Goal: Submit feedback/report problem

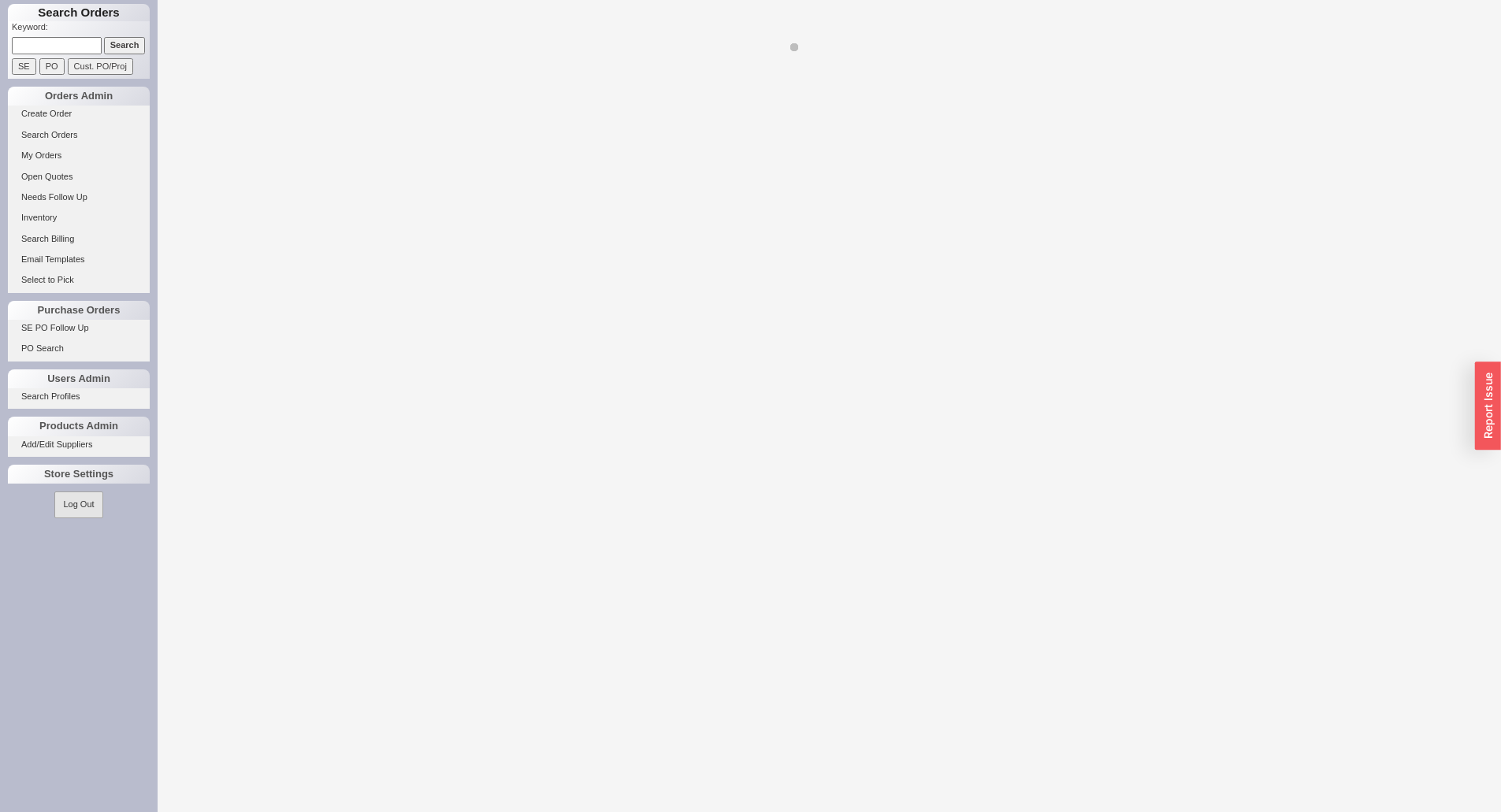
select select "LOW"
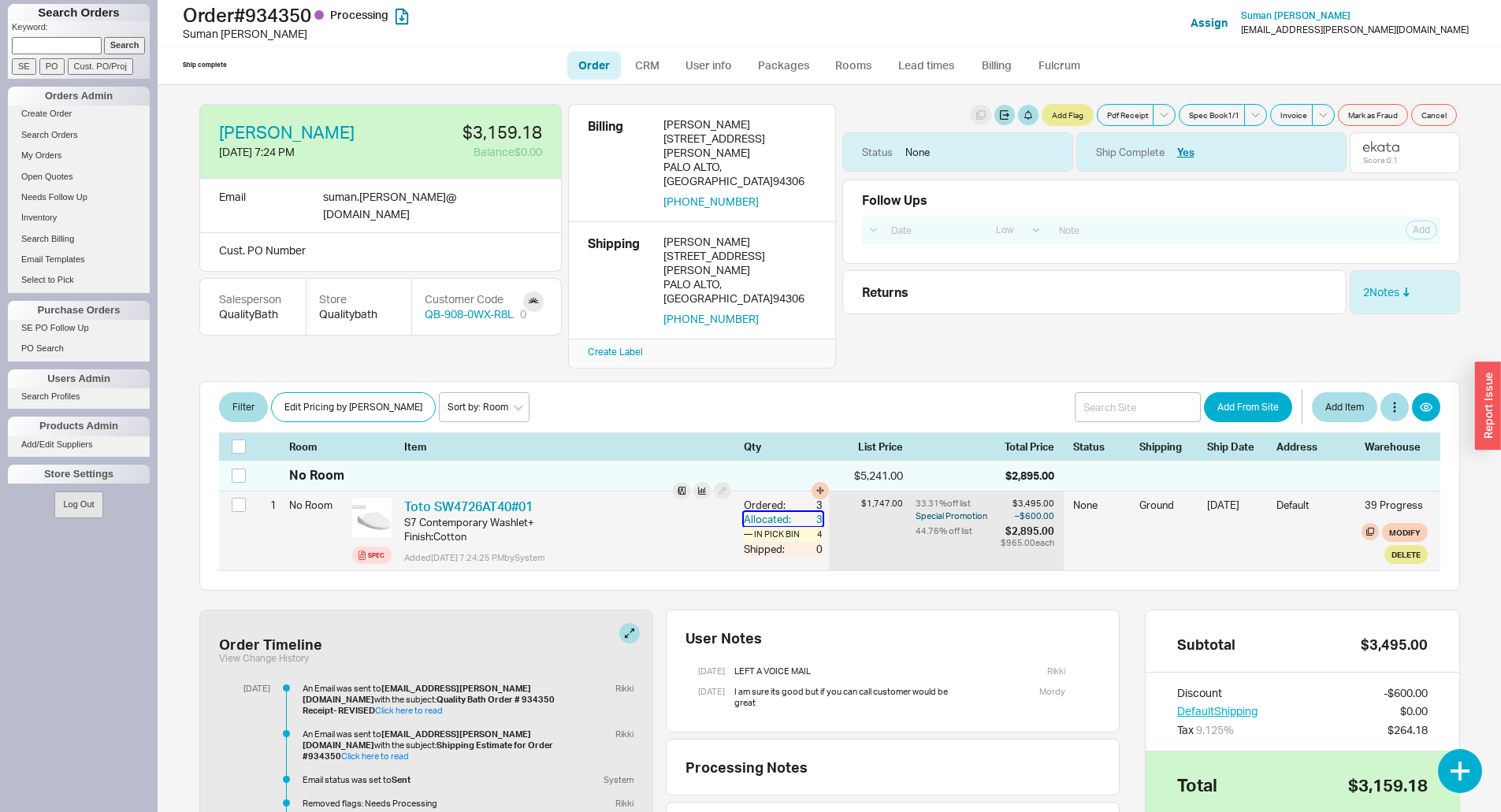
click at [752, 512] on div "Allocated:" at bounding box center [769, 519] width 51 height 14
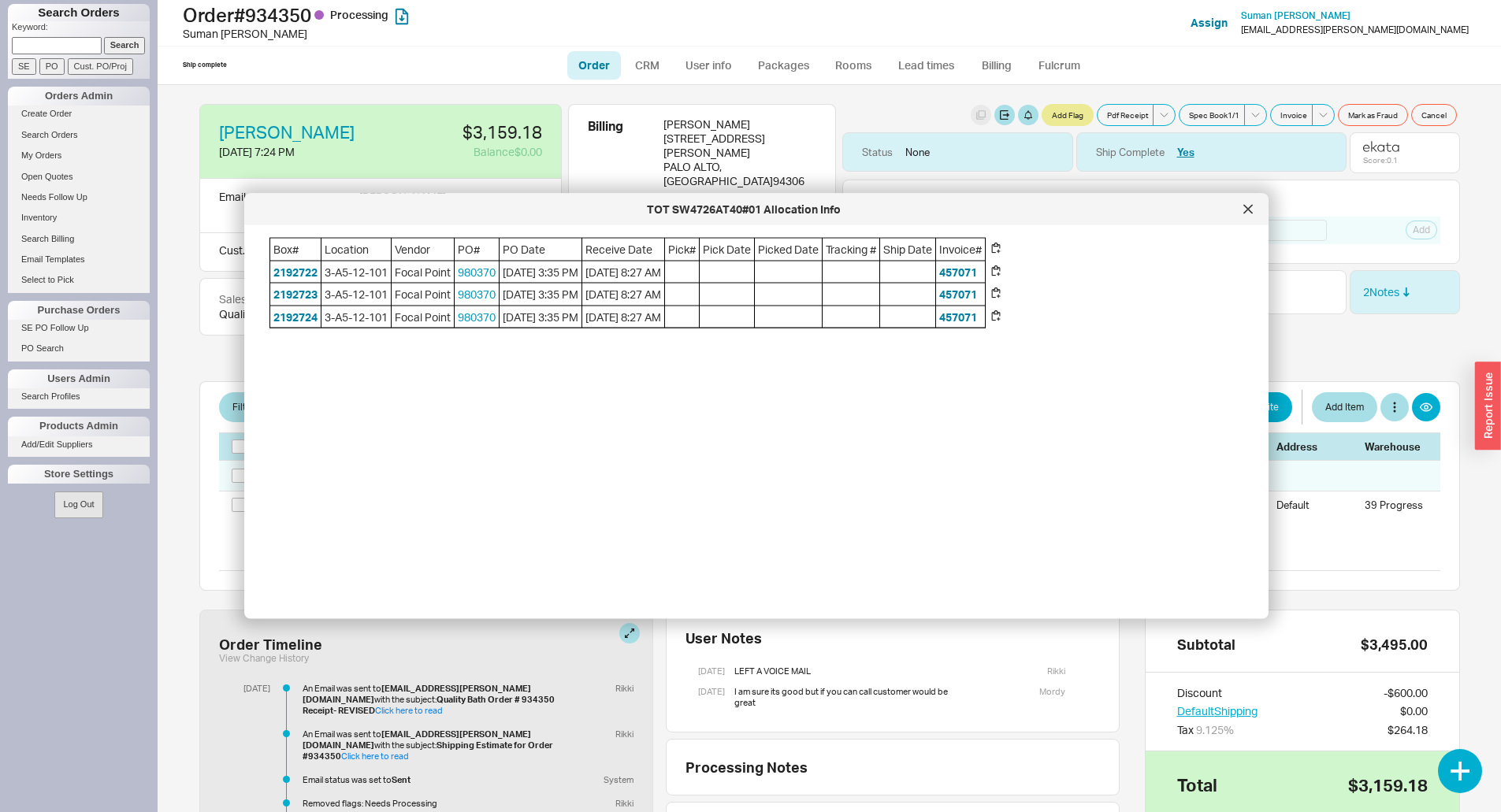
click at [1253, 220] on div at bounding box center [1247, 209] width 25 height 25
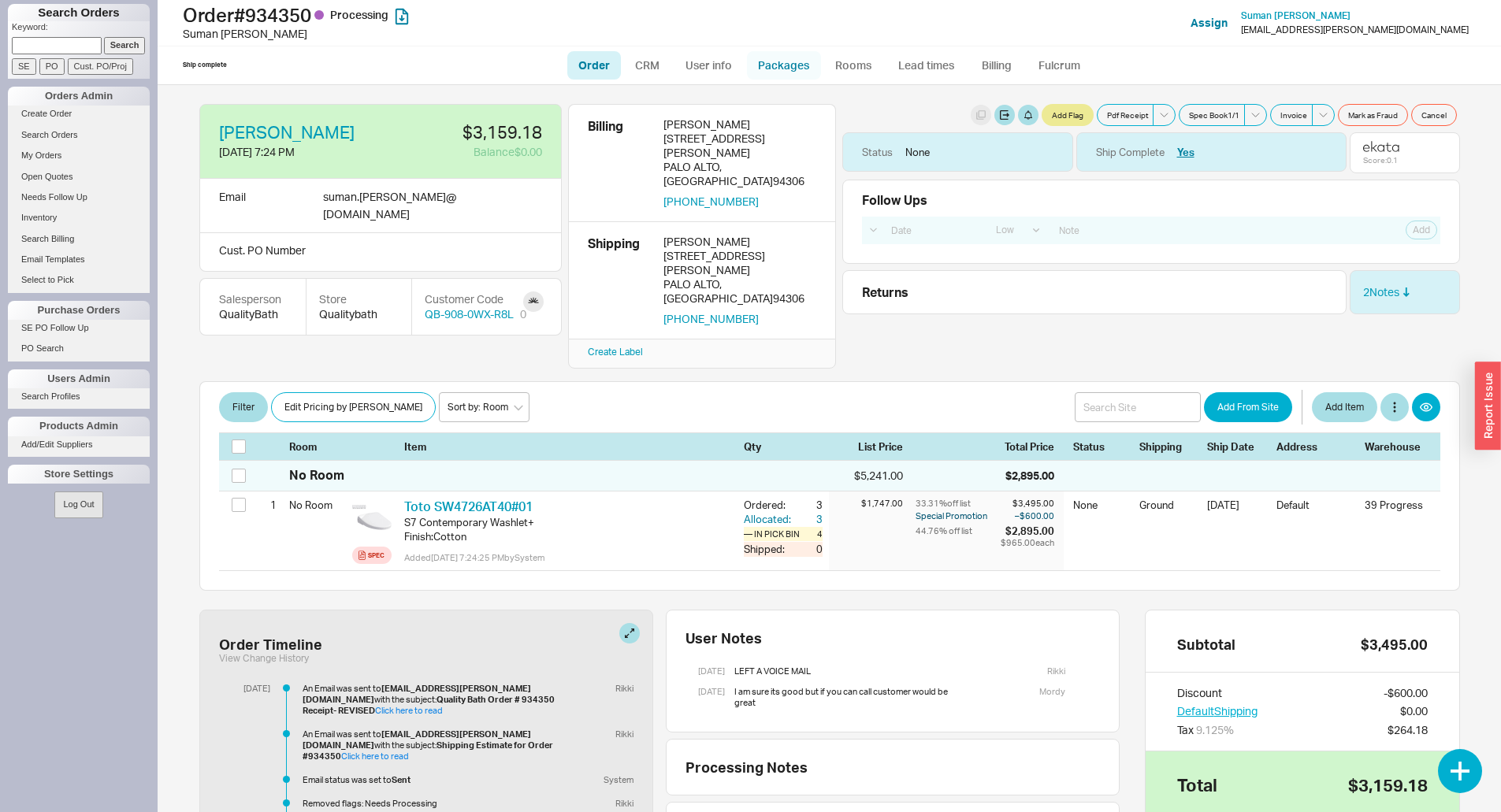
click at [795, 66] on link "Packages" at bounding box center [783, 66] width 74 height 28
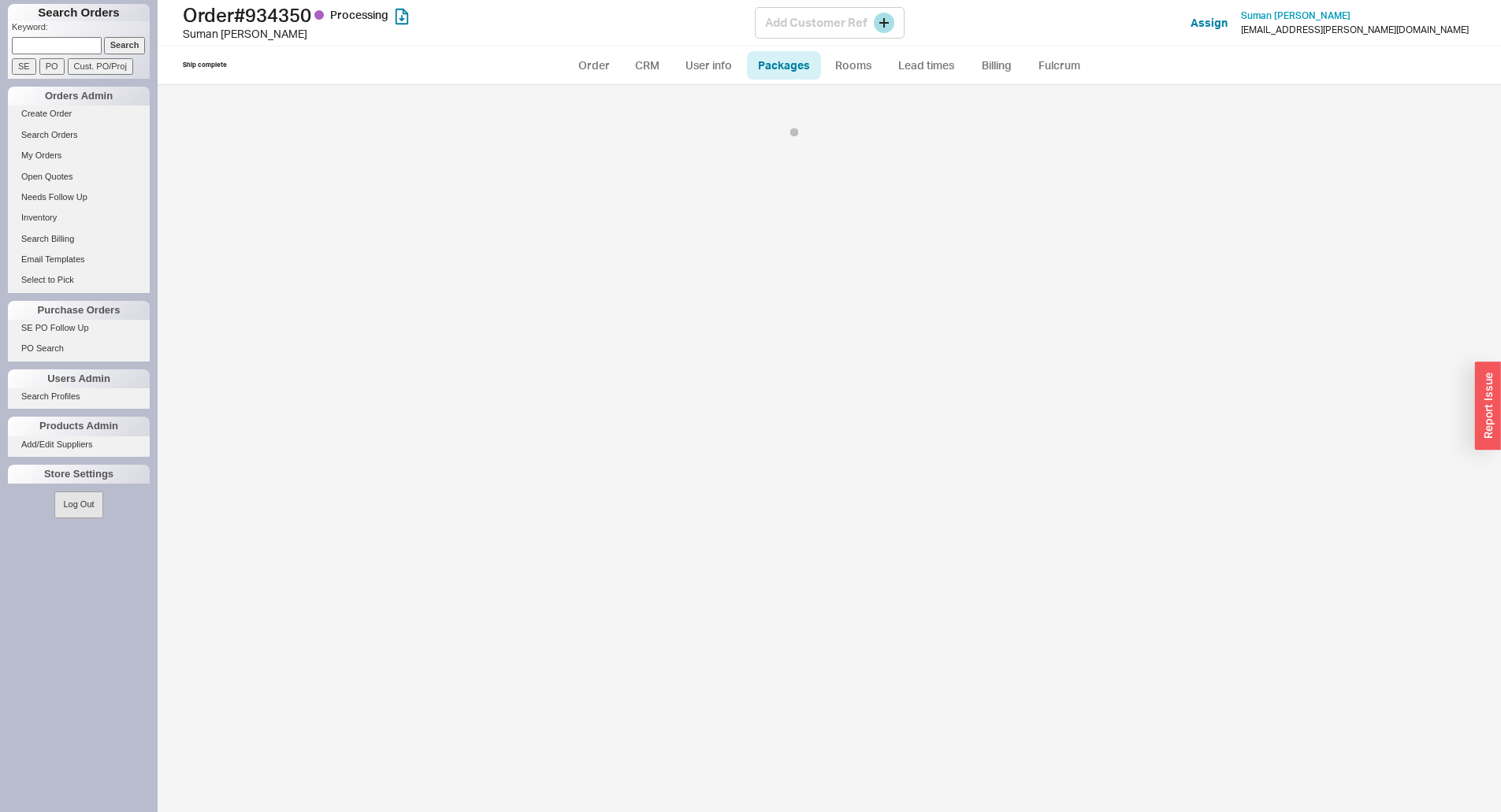
select select "1"
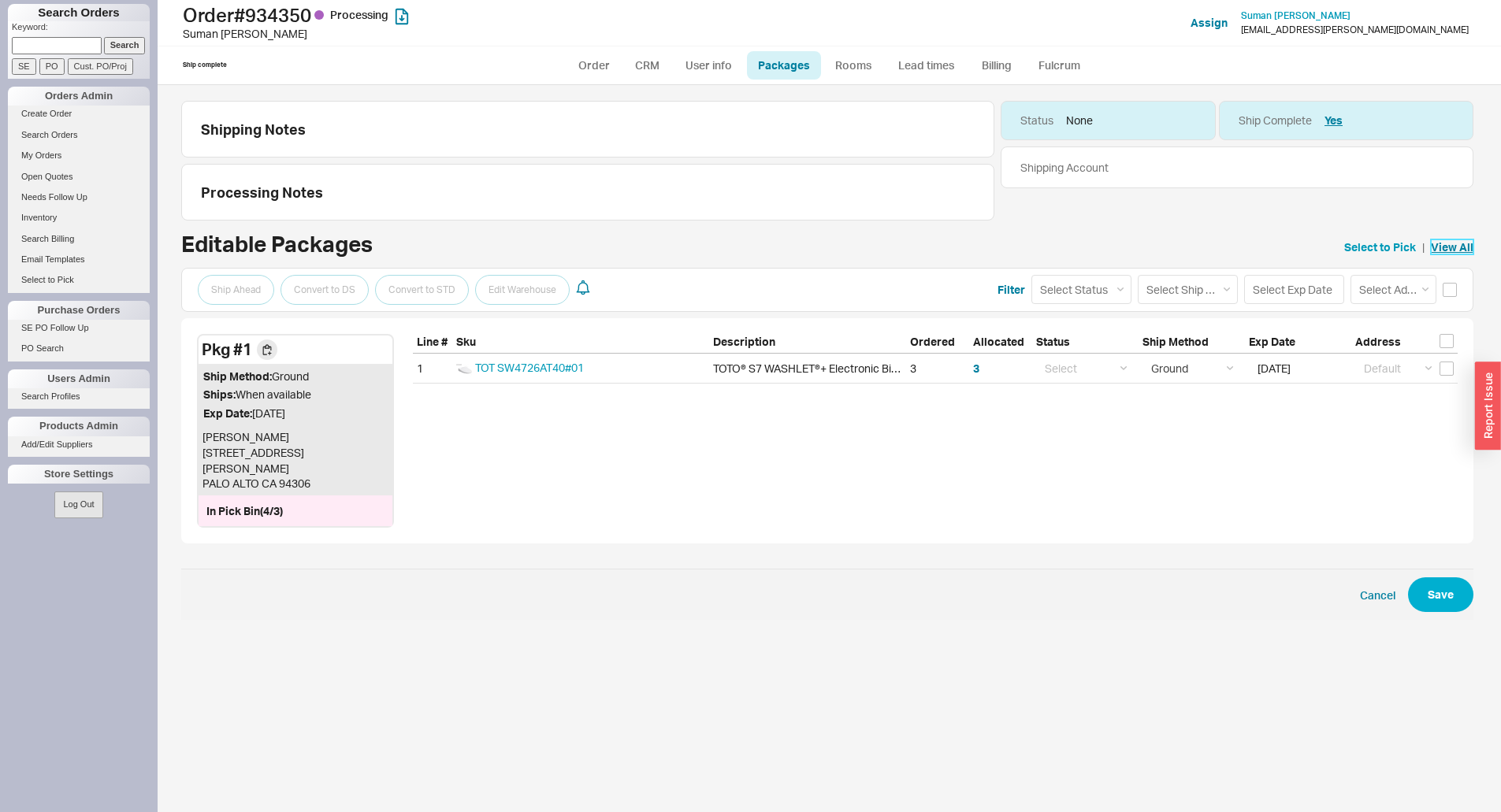
click at [1452, 246] on link "View All" at bounding box center [1452, 247] width 43 height 16
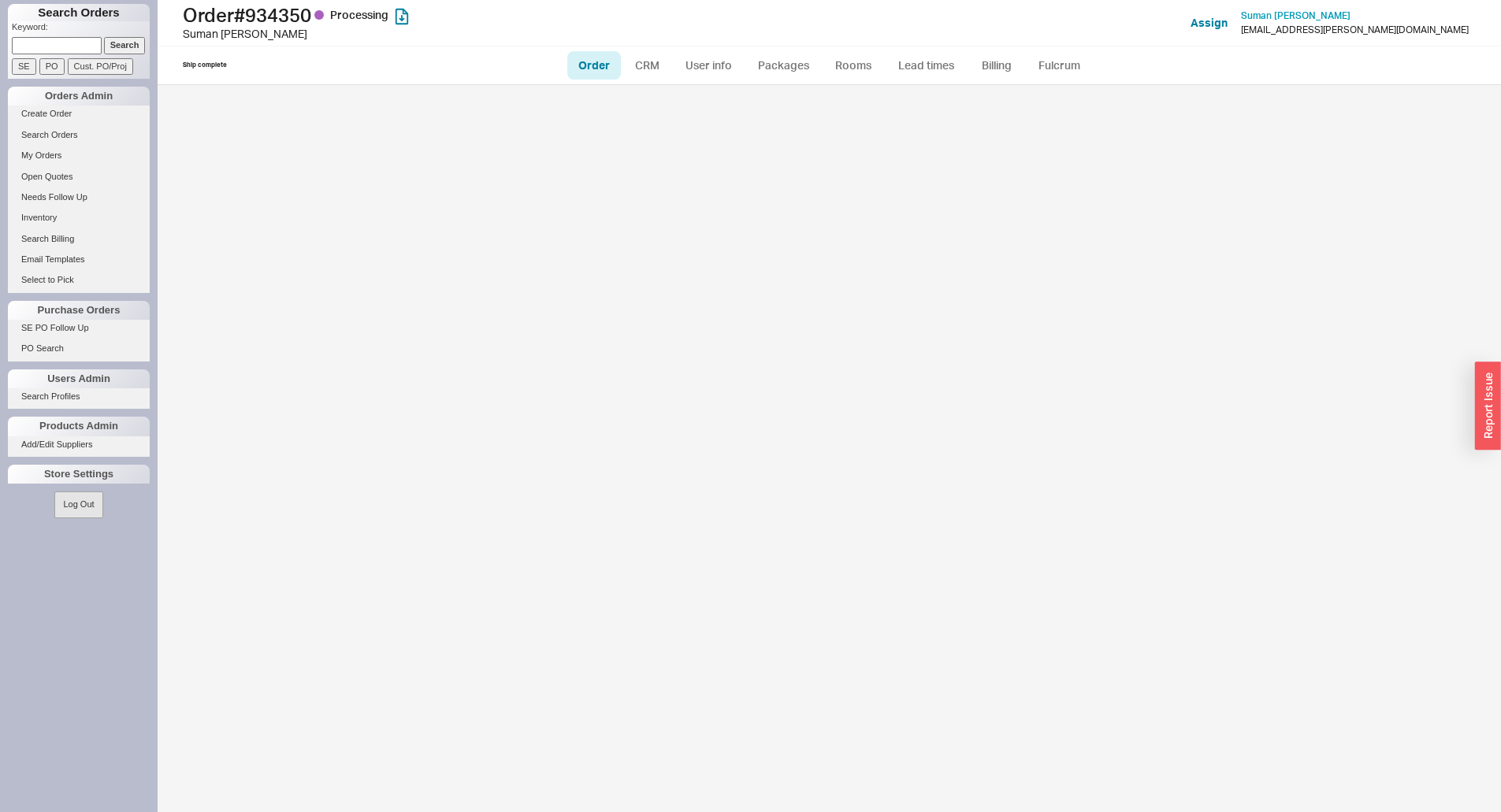
select select "LOW"
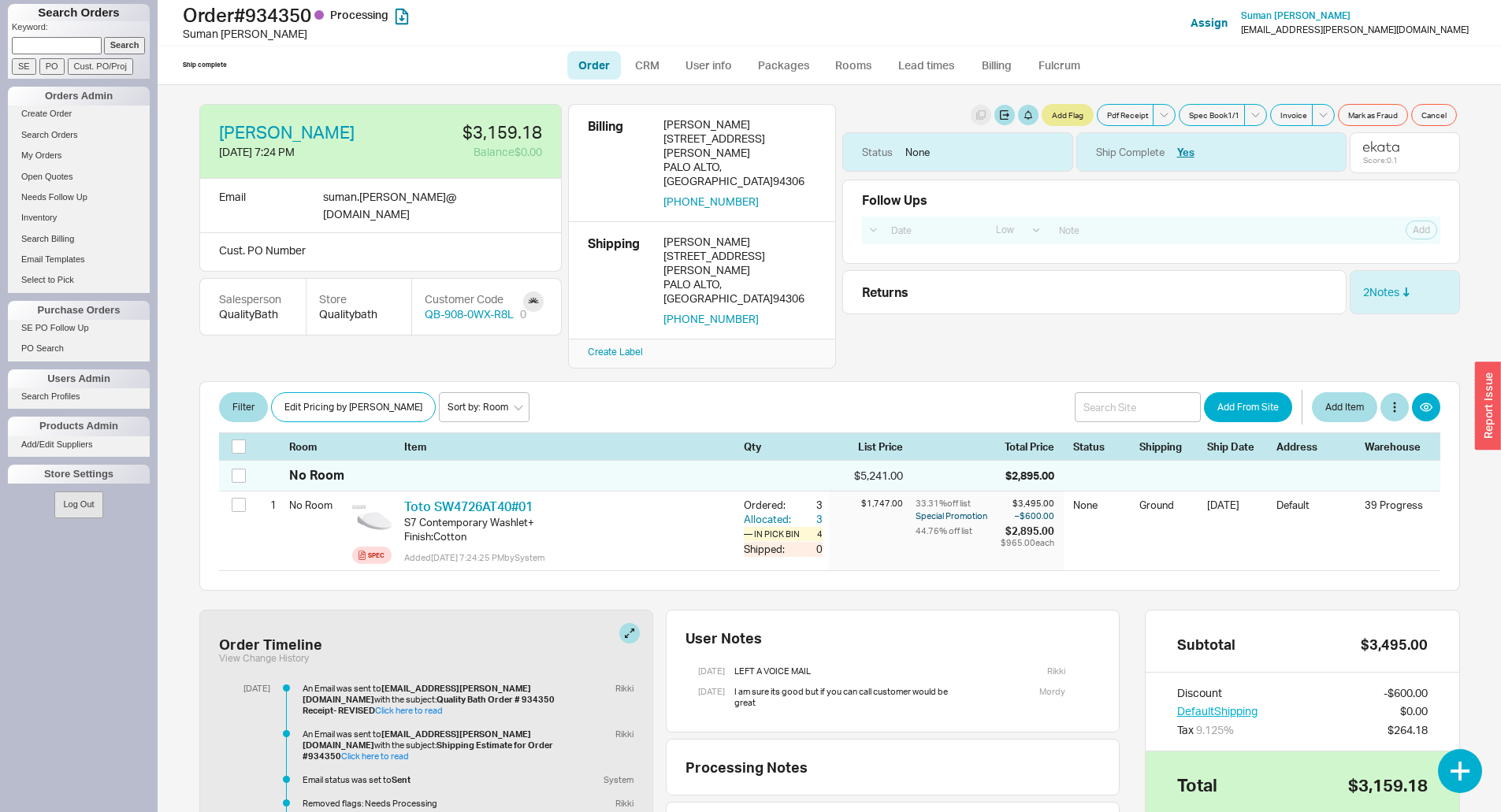
click at [1489, 427] on div "button" at bounding box center [1488, 406] width 26 height 88
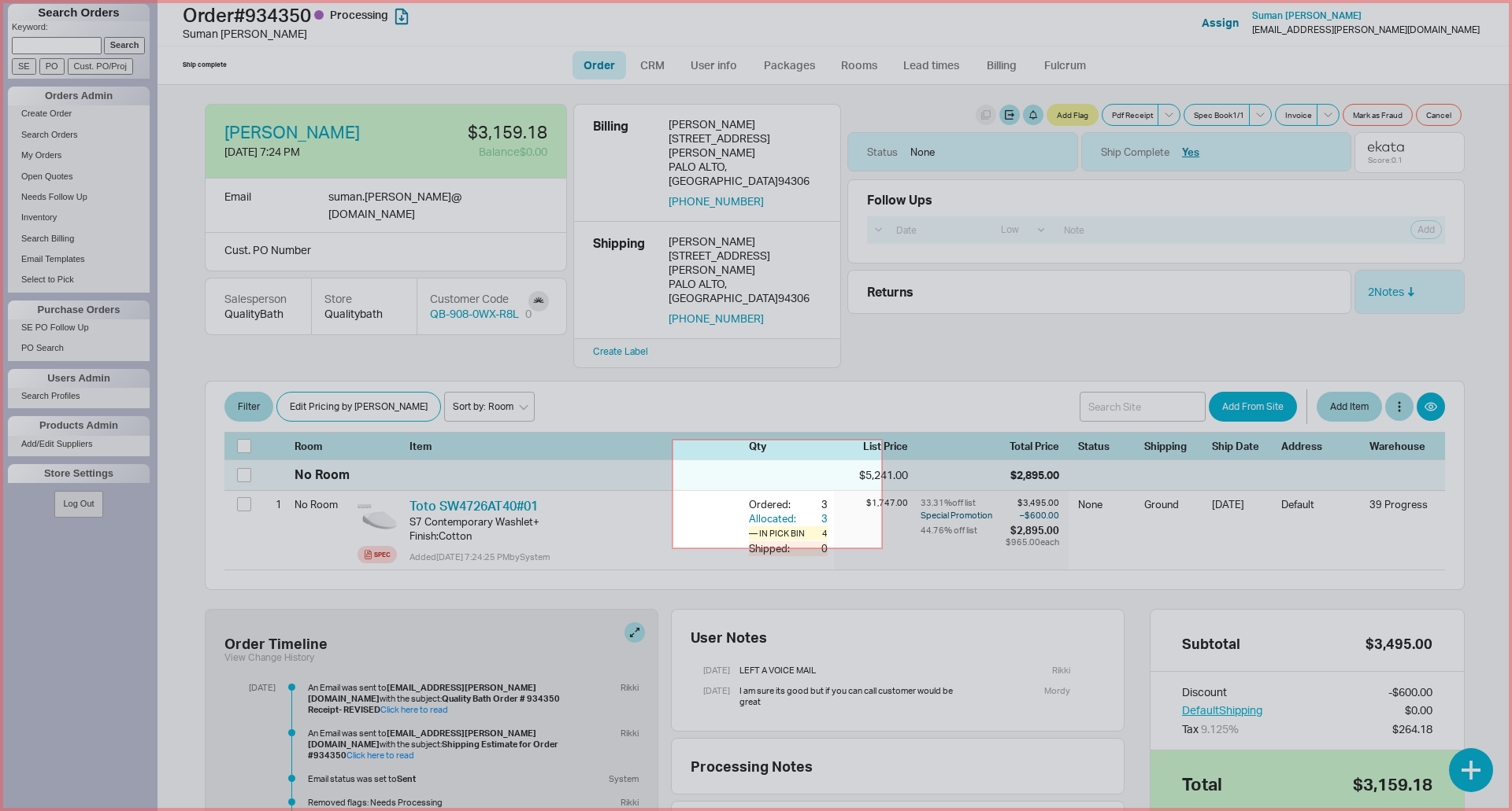
drag, startPoint x: 673, startPoint y: 440, endPoint x: 896, endPoint y: 542, distance: 245.2
click at [889, 549] on icon at bounding box center [756, 405] width 1512 height 811
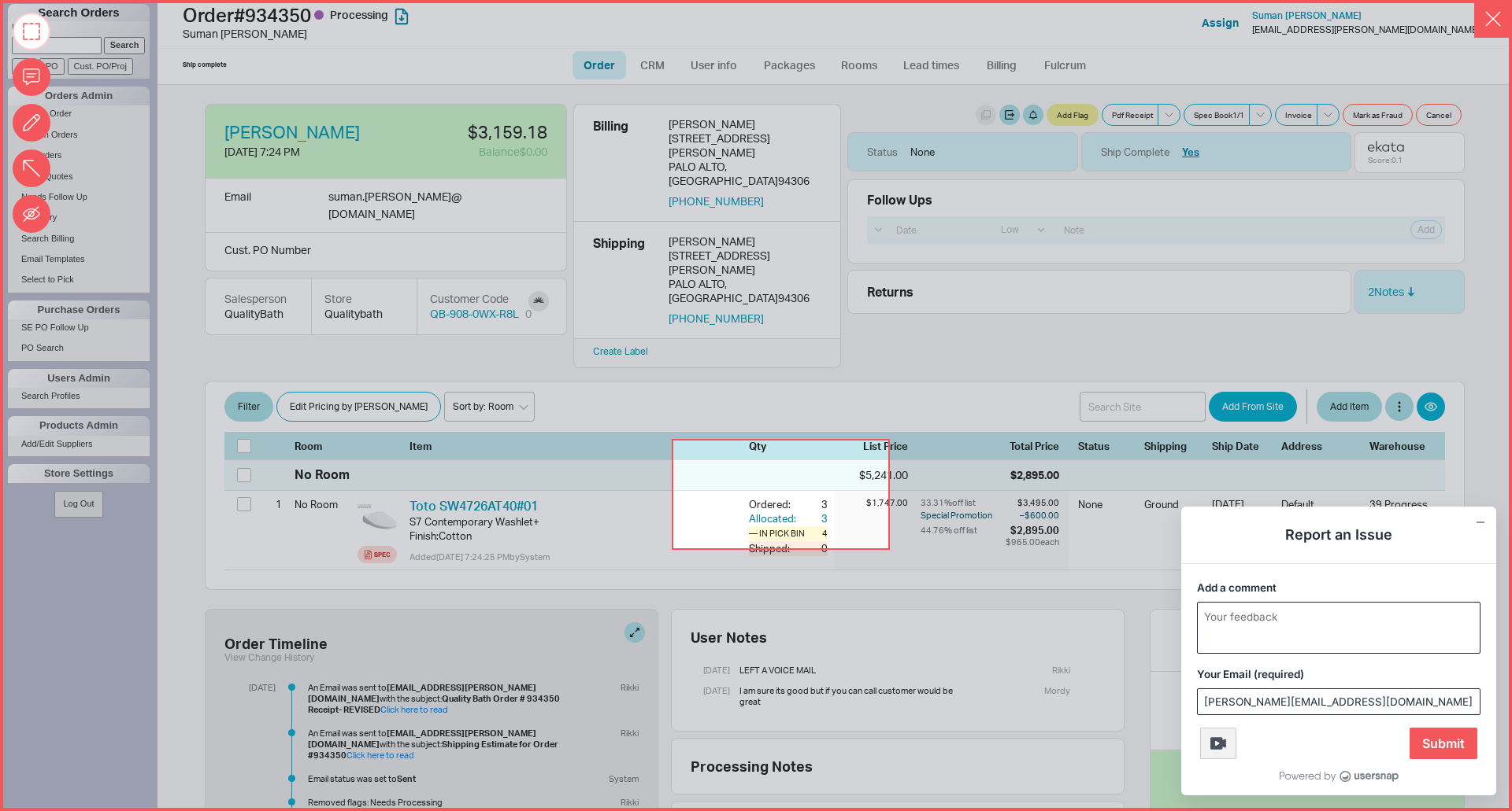
click at [1274, 634] on textarea "Add a comment" at bounding box center [1338, 628] width 282 height 51
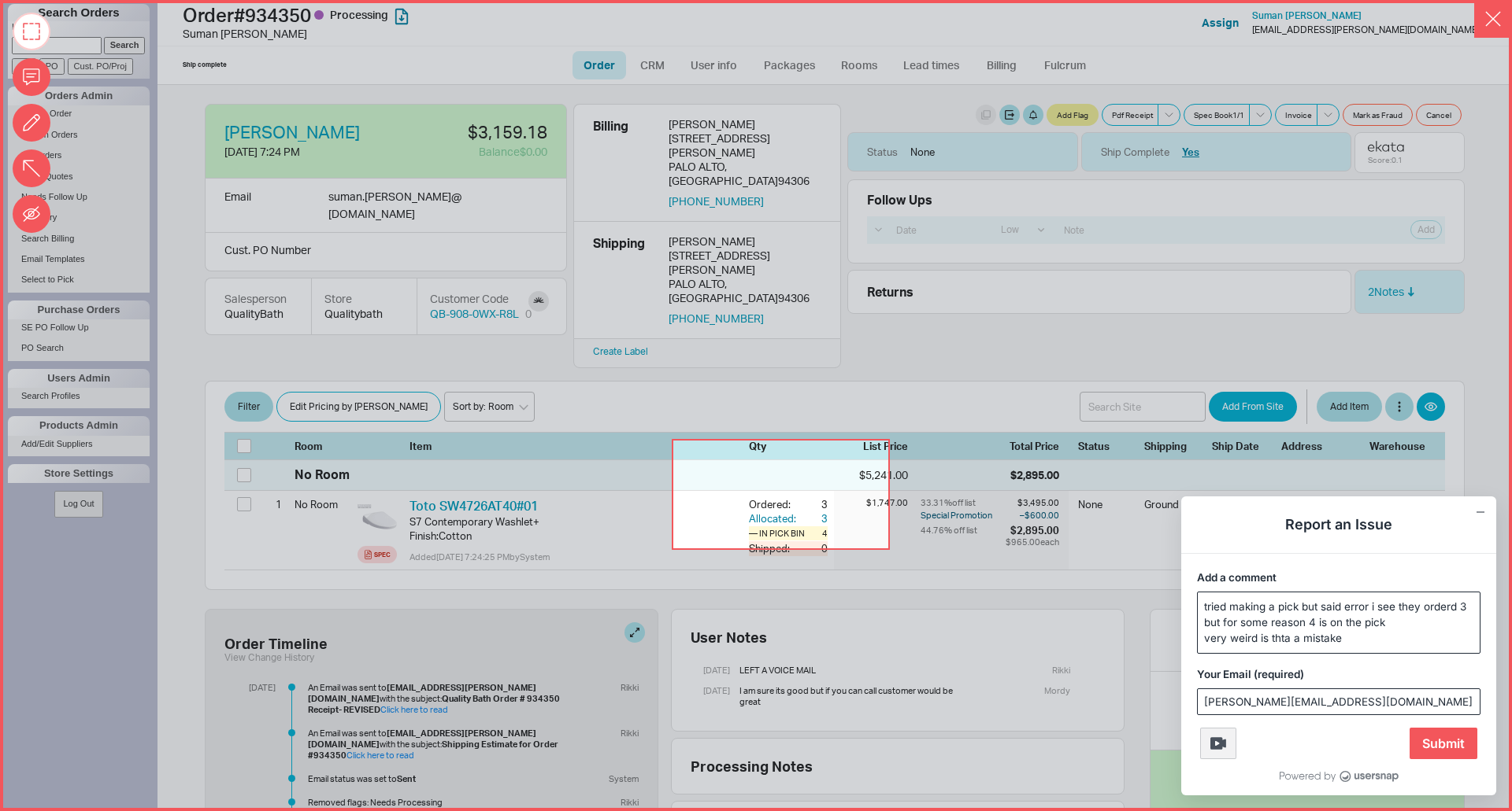
click at [1289, 638] on textarea "tried making a pick but said error i see they orderd 3 but for some reason 4 is…" at bounding box center [1338, 622] width 282 height 60
click at [1376, 637] on textarea "tried making a pick but said error i see they orderd 3 but for some reason 4 is…" at bounding box center [1338, 622] width 282 height 60
type textarea "tried making a pick but said error i see they orderd 3 but for some reason 4 is…"
click at [1427, 743] on span "Submit" at bounding box center [1443, 744] width 68 height 31
